Goal: Use online tool/utility: Utilize a website feature to perform a specific function

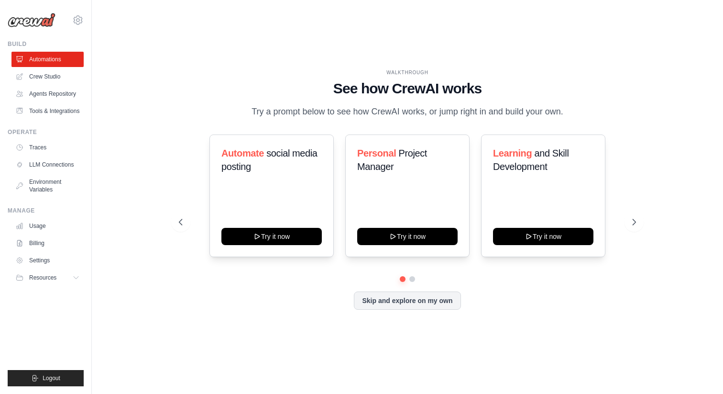
click at [246, 56] on div "WALKTHROUGH See how CrewAI works Try a prompt below to see how CrewAI works, or…" at bounding box center [407, 197] width 601 height 374
click at [54, 77] on link "Crew Studio" at bounding box center [48, 76] width 72 height 15
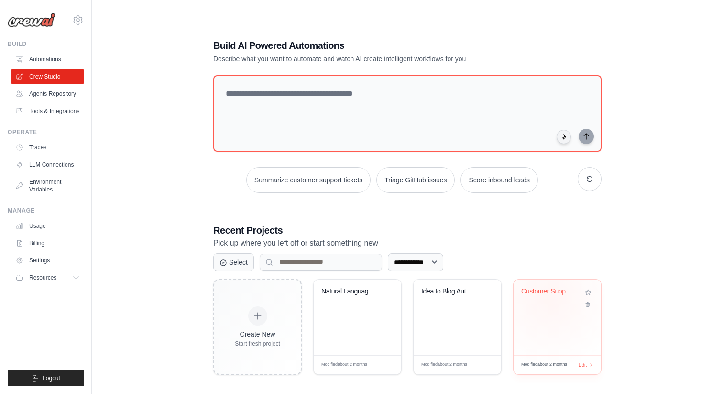
click at [547, 298] on div "Customer Support Ticket Processing ..." at bounding box center [557, 298] width 72 height 22
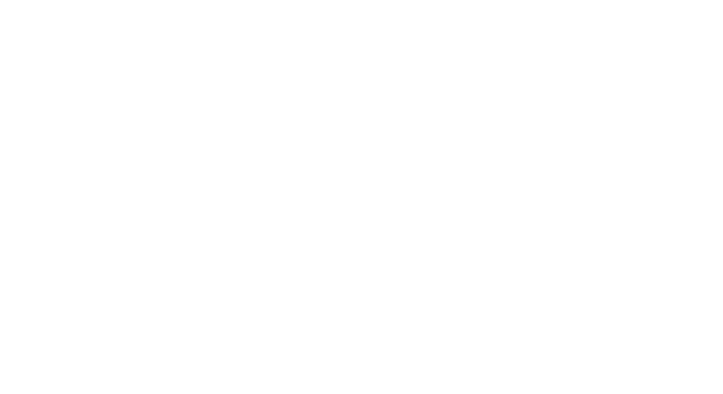
click at [539, 0] on html at bounding box center [361, 0] width 723 height 0
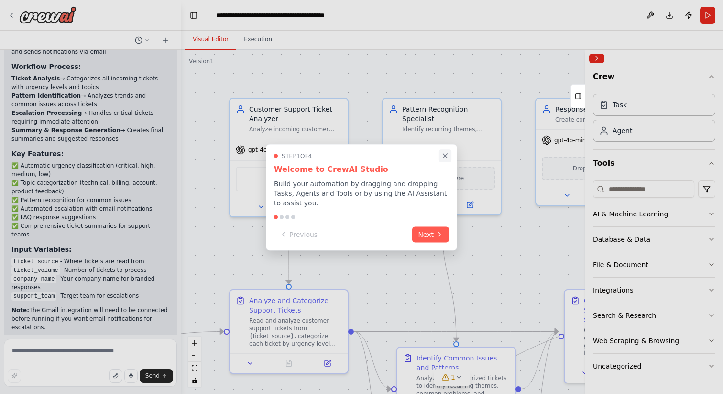
scroll to position [1090, 0]
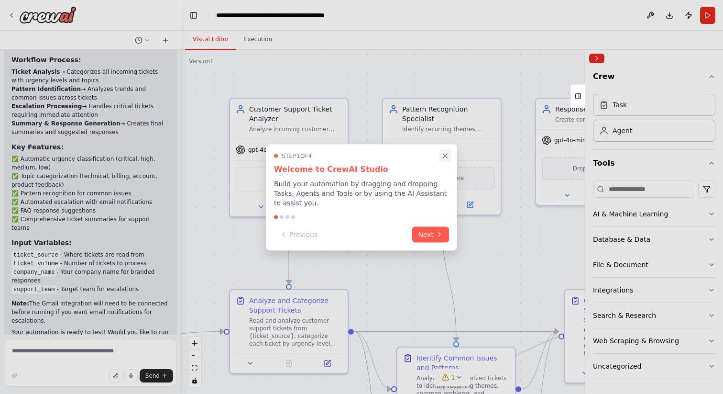
click at [442, 155] on icon "Close walkthrough" at bounding box center [445, 155] width 9 height 9
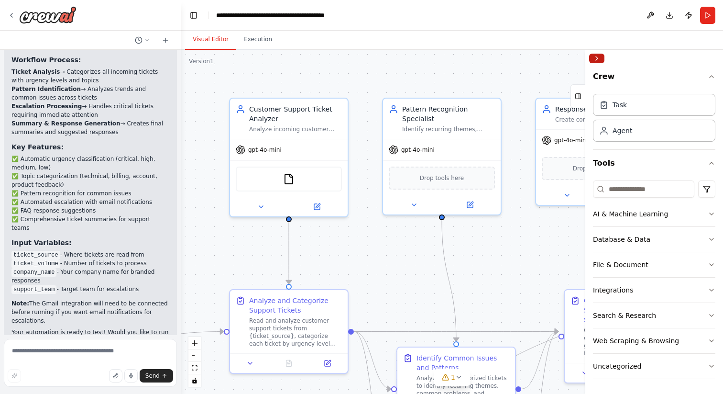
click at [593, 56] on button "Collapse right sidebar" at bounding box center [596, 59] width 15 height 10
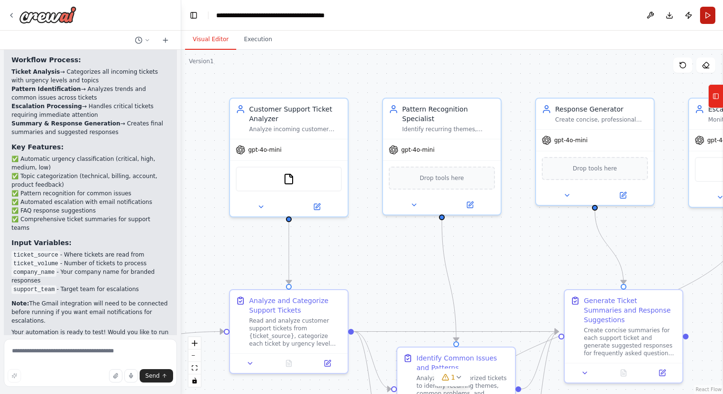
click at [708, 12] on button "Run" at bounding box center [707, 15] width 15 height 17
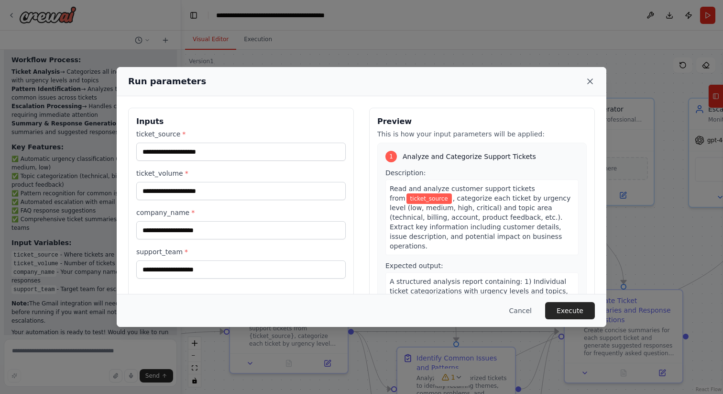
click at [591, 82] on icon at bounding box center [590, 82] width 10 height 10
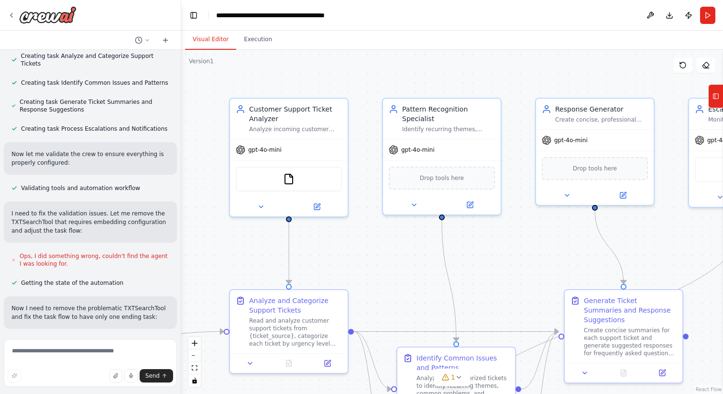
scroll to position [0, 0]
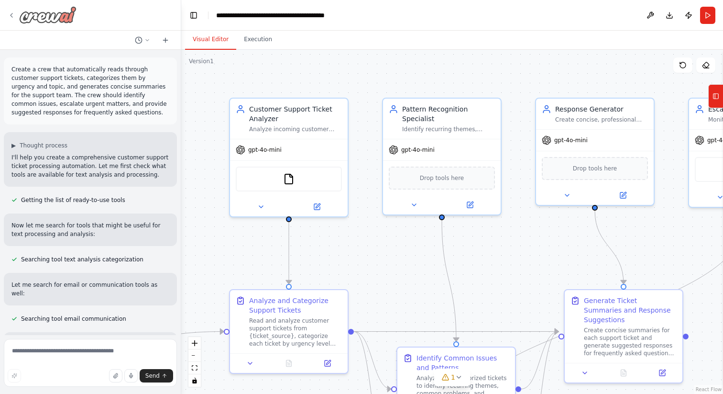
click at [11, 17] on icon at bounding box center [12, 15] width 8 height 8
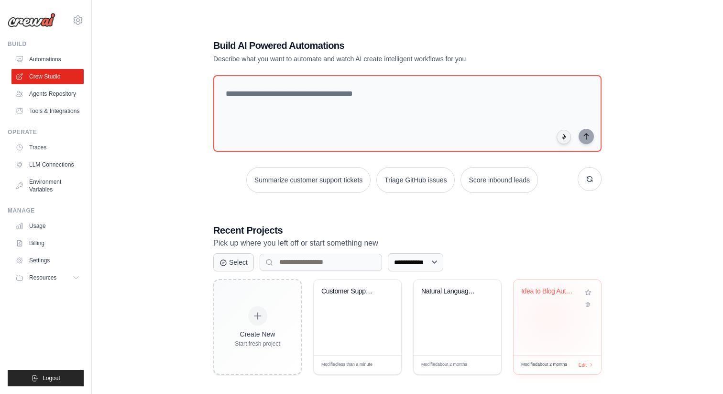
click at [549, 317] on div "Idea to Blog Automation" at bounding box center [558, 317] width 88 height 76
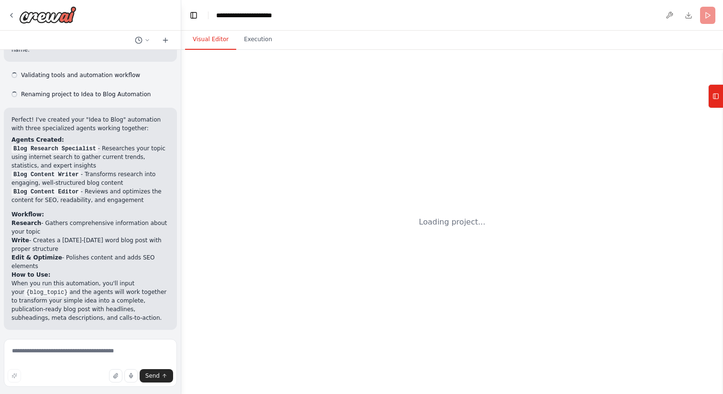
scroll to position [437, 0]
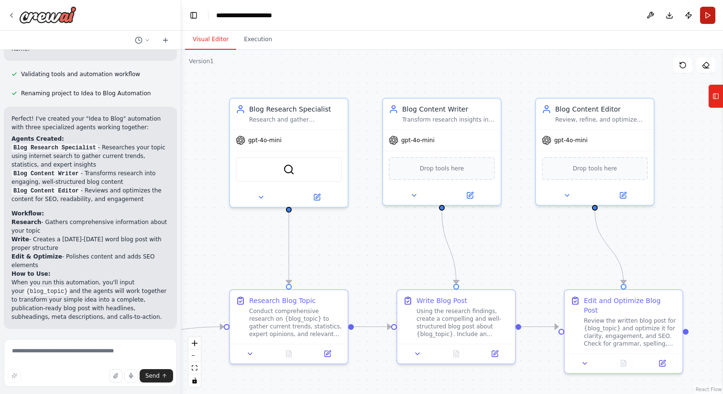
click at [707, 15] on button "Run" at bounding box center [707, 15] width 15 height 17
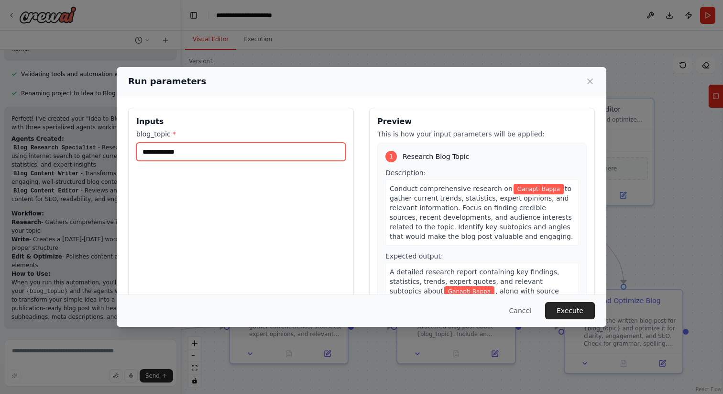
click at [238, 156] on input "**********" at bounding box center [240, 152] width 209 height 18
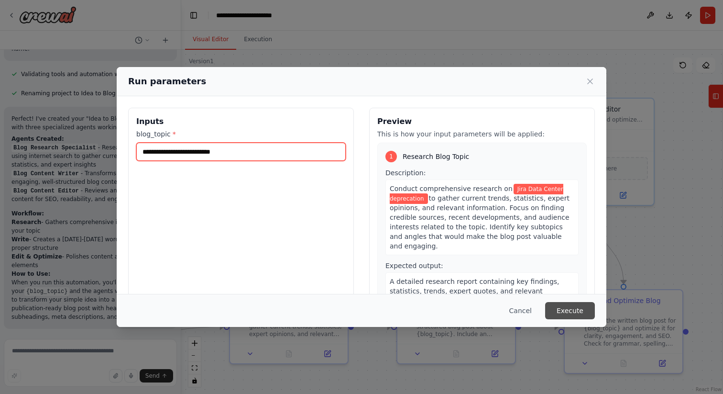
type input "**********"
click at [560, 306] on button "Execute" at bounding box center [570, 310] width 50 height 17
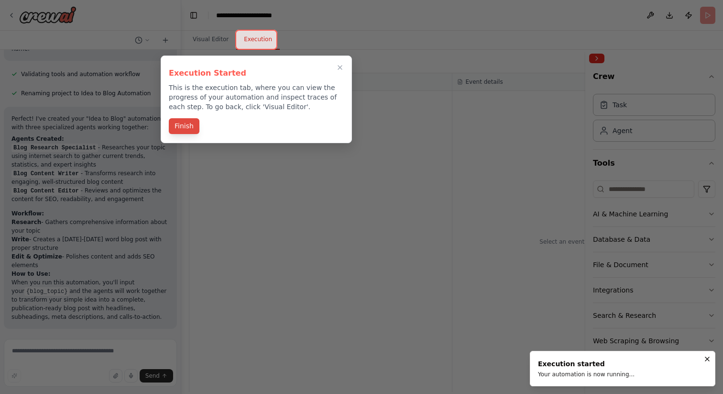
click at [191, 125] on button "Finish" at bounding box center [184, 126] width 31 height 16
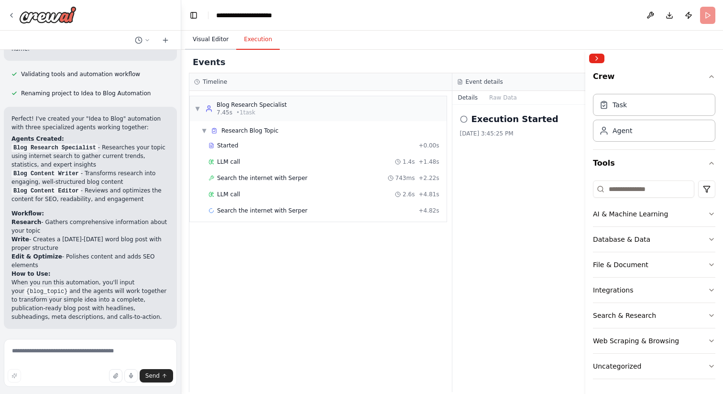
click at [212, 39] on button "Visual Editor" at bounding box center [210, 40] width 51 height 20
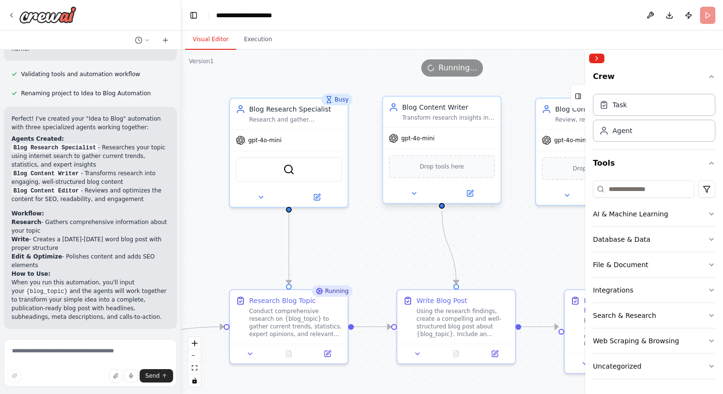
click at [430, 137] on span "gpt-4o-mini" at bounding box center [417, 138] width 33 height 8
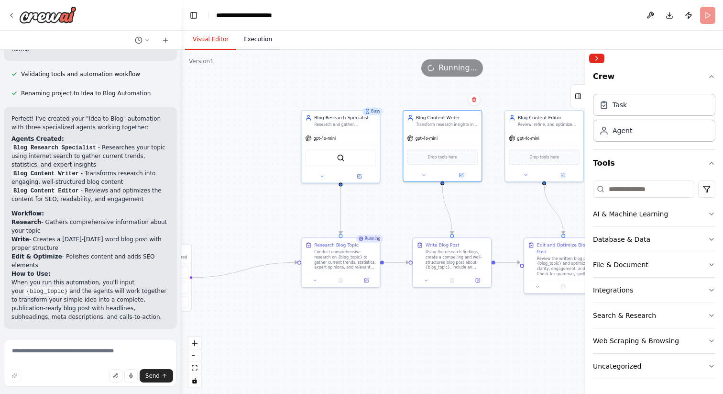
click at [254, 47] on button "Execution" at bounding box center [258, 40] width 44 height 20
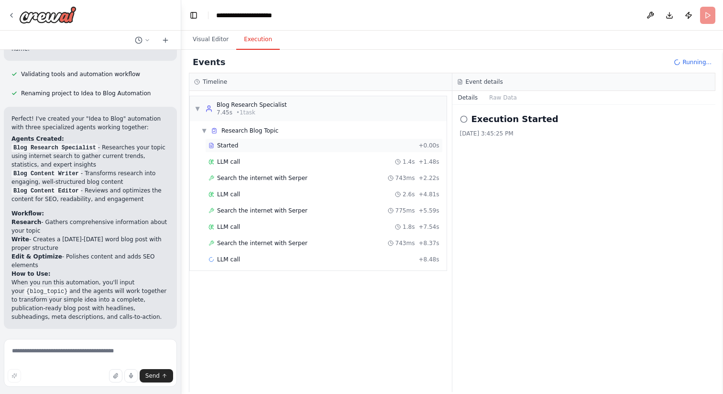
click at [232, 145] on span "Started" at bounding box center [227, 146] width 21 height 8
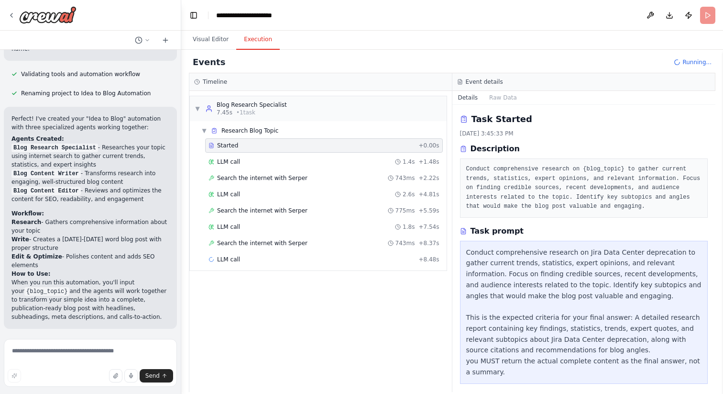
scroll to position [7, 0]
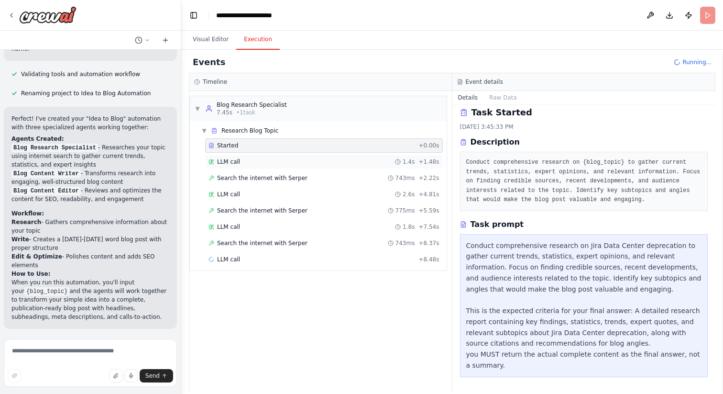
click at [273, 164] on div "LLM call 1.4s + 1.48s" at bounding box center [323, 162] width 231 height 8
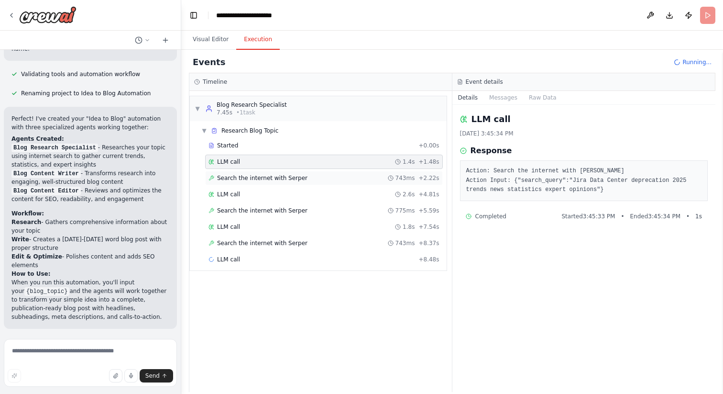
click at [276, 182] on div "Search the internet with [PERSON_NAME] 743ms + 2.22s" at bounding box center [324, 178] width 238 height 14
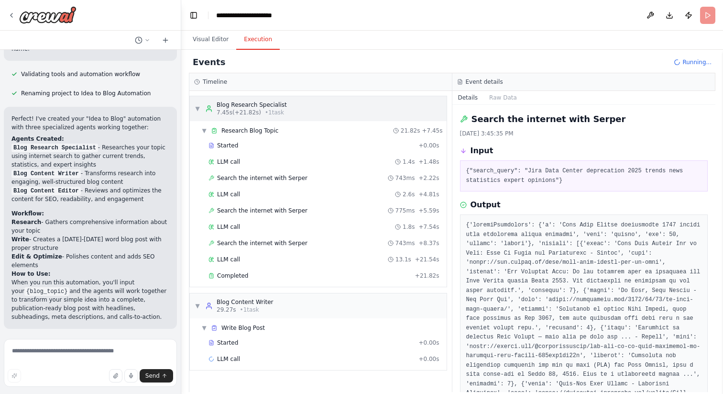
click at [197, 109] on span "▼" at bounding box center [198, 109] width 6 height 8
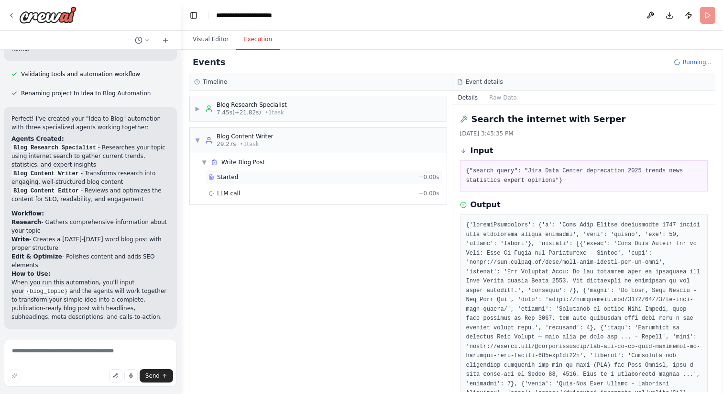
click at [240, 179] on div "Started" at bounding box center [311, 177] width 206 height 8
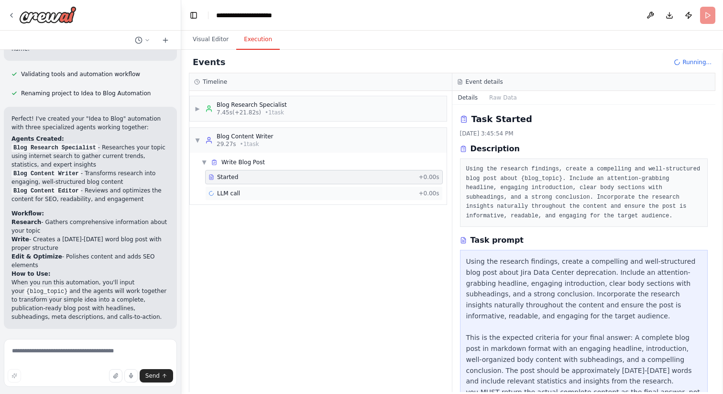
click at [258, 194] on div "LLM call + 0.00s" at bounding box center [323, 193] width 231 height 8
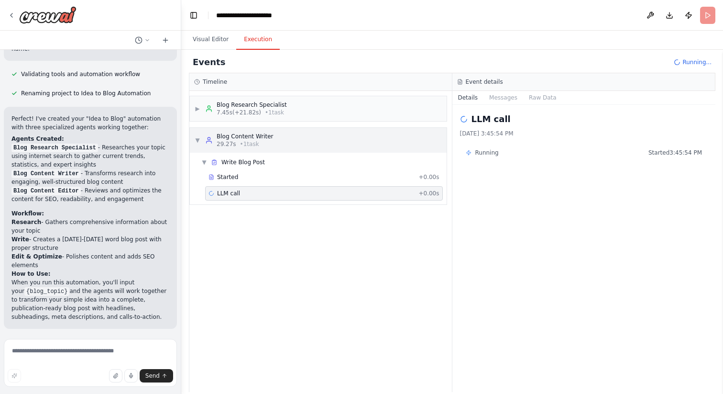
click at [197, 141] on span "▼" at bounding box center [198, 140] width 6 height 8
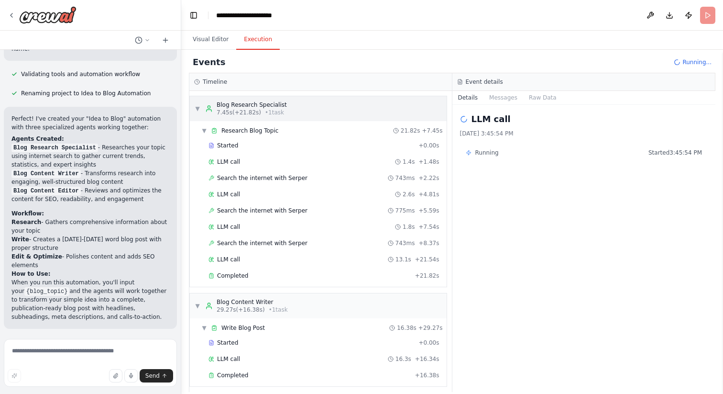
click at [198, 110] on span "▼" at bounding box center [198, 109] width 6 height 8
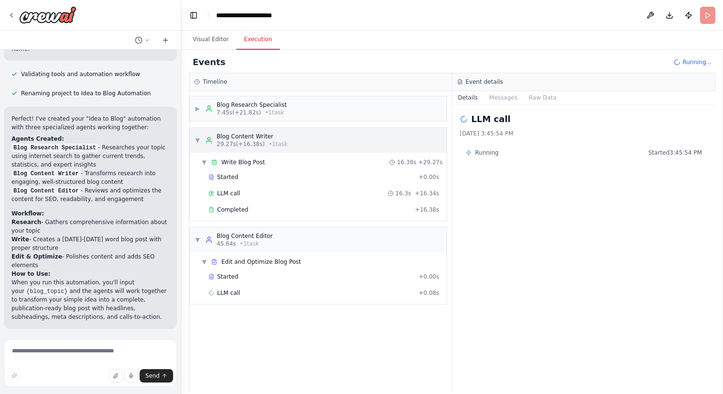
click at [198, 141] on span "▼" at bounding box center [198, 140] width 6 height 8
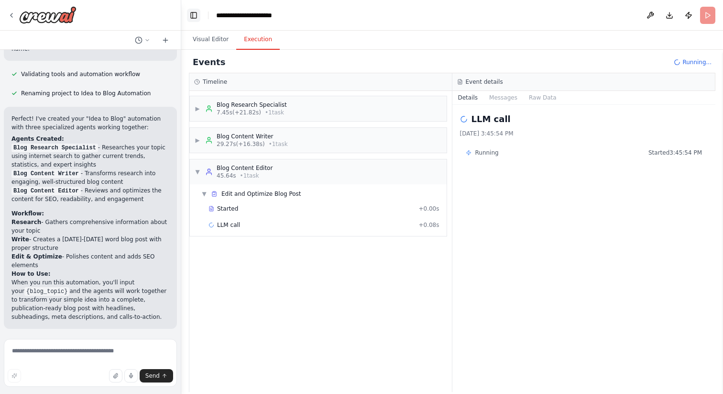
click at [194, 19] on button "Toggle Left Sidebar" at bounding box center [193, 15] width 13 height 13
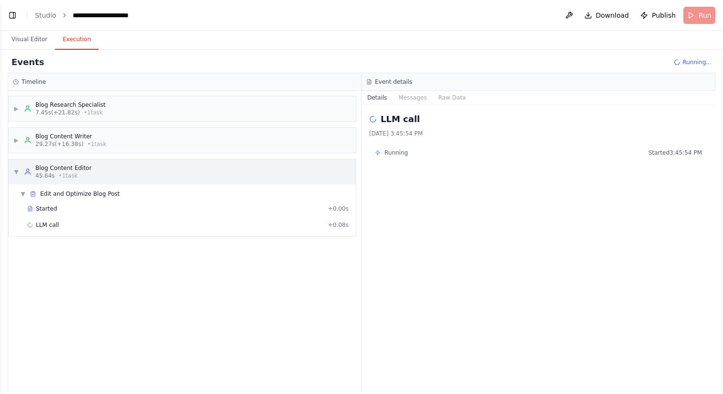
click at [15, 173] on span "▼" at bounding box center [16, 172] width 6 height 8
click at [15, 173] on span "▶" at bounding box center [16, 172] width 6 height 8
click at [24, 191] on span "▼" at bounding box center [23, 194] width 6 height 8
click at [18, 175] on span "▼" at bounding box center [16, 172] width 6 height 8
click at [414, 98] on button "Messages" at bounding box center [413, 97] width 40 height 13
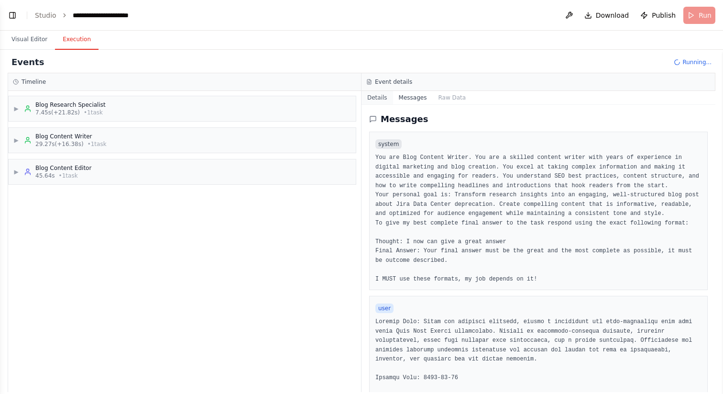
click at [374, 100] on button "Details" at bounding box center [378, 97] width 32 height 13
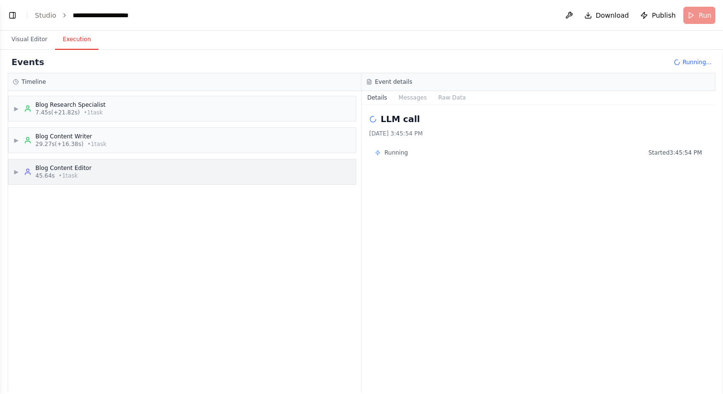
click at [168, 178] on div "▶ Blog Content Editor 45.64s • 1 task" at bounding box center [182, 171] width 347 height 25
click at [150, 197] on div "▶ Edit and Optimize Blog Post" at bounding box center [186, 193] width 340 height 15
click at [149, 197] on div "▼ Edit and Optimize Blog Post" at bounding box center [186, 193] width 340 height 15
click at [143, 193] on div "▶ Edit and Optimize Blog Post" at bounding box center [186, 193] width 340 height 15
click at [143, 174] on div "▼ Blog Content Editor 45.64s • 1 task" at bounding box center [182, 171] width 347 height 25
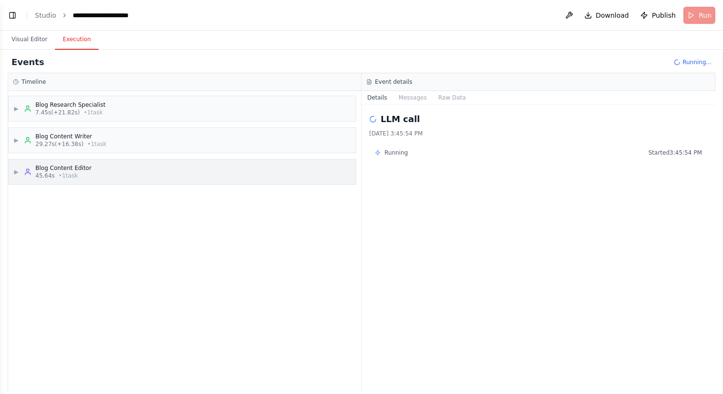
click at [133, 178] on div "▶ Blog Content Editor 45.64s • 1 task" at bounding box center [182, 171] width 347 height 25
click at [128, 197] on div "▼ Edit and Optimize Blog Post" at bounding box center [186, 193] width 340 height 15
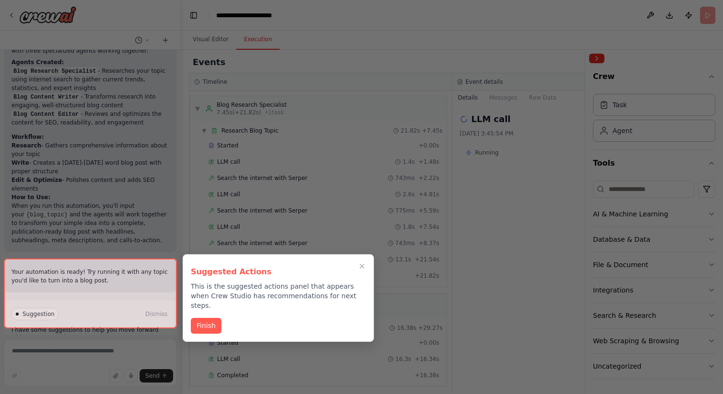
scroll to position [514, 0]
click at [205, 317] on button "Finish" at bounding box center [206, 325] width 31 height 16
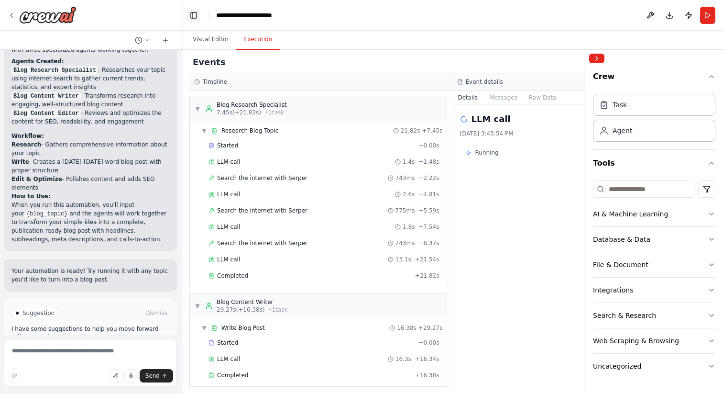
click at [194, 15] on button "Toggle Left Sidebar" at bounding box center [193, 15] width 13 height 13
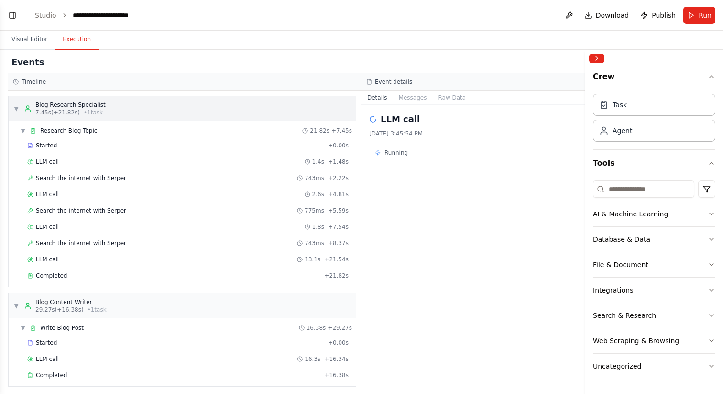
click at [21, 112] on div "▼ Blog Research Specialist 7.45s (+21.82s) • 1 task" at bounding box center [59, 108] width 92 height 15
